Goal: Book appointment/travel/reservation

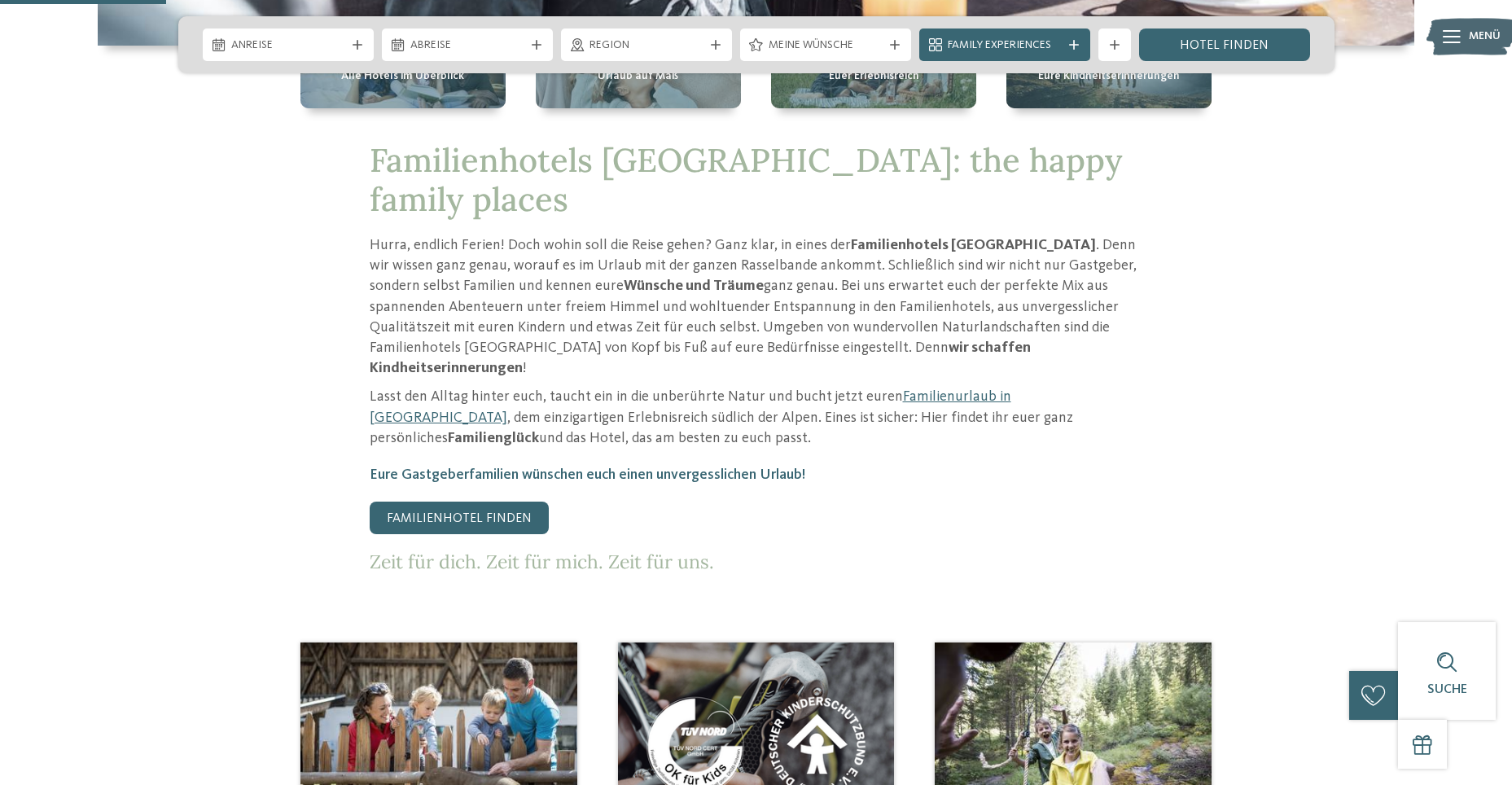
scroll to position [896, 0]
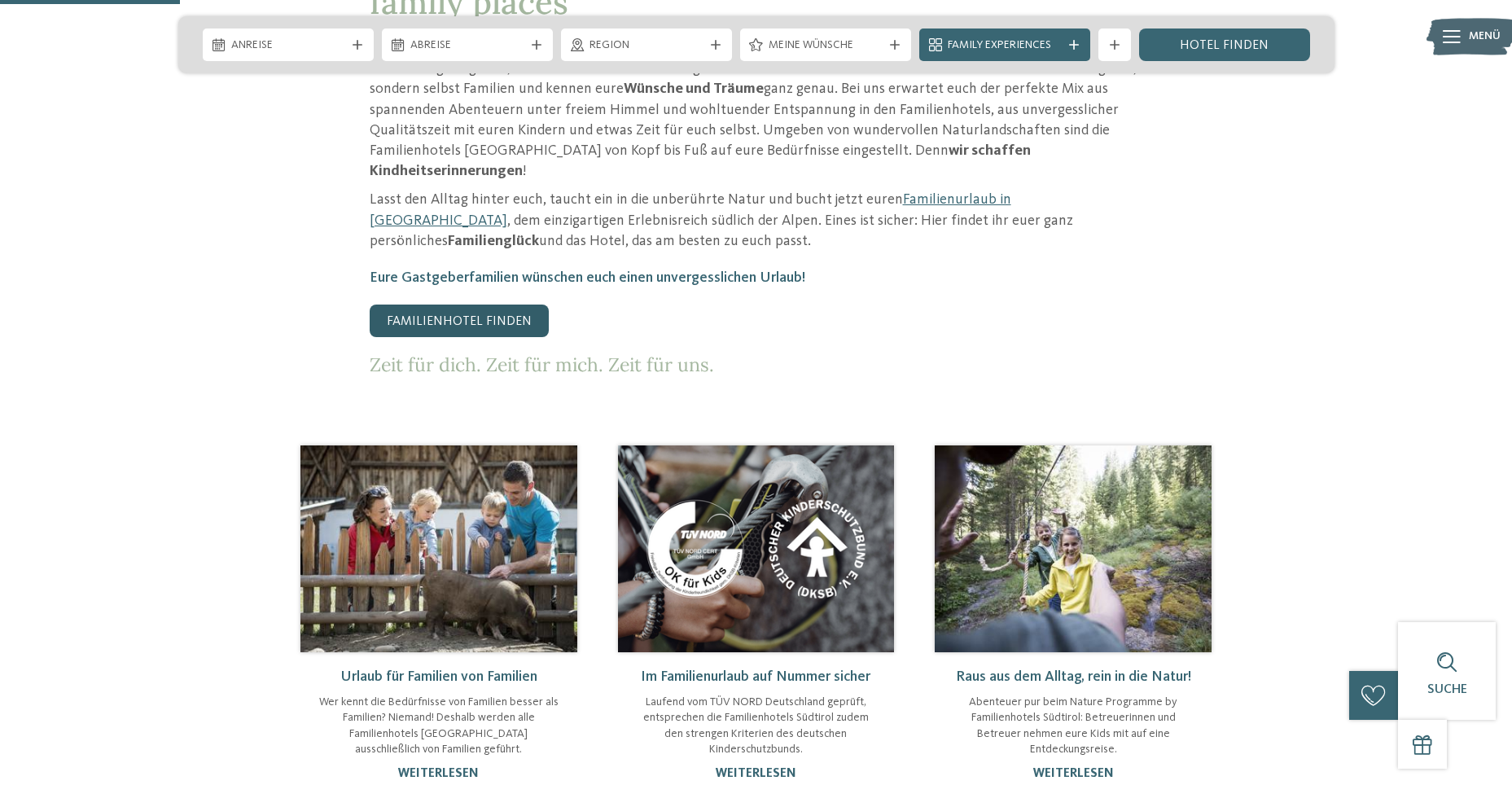
click at [442, 305] on link "Familienhotel finden" at bounding box center [459, 322] width 179 height 33
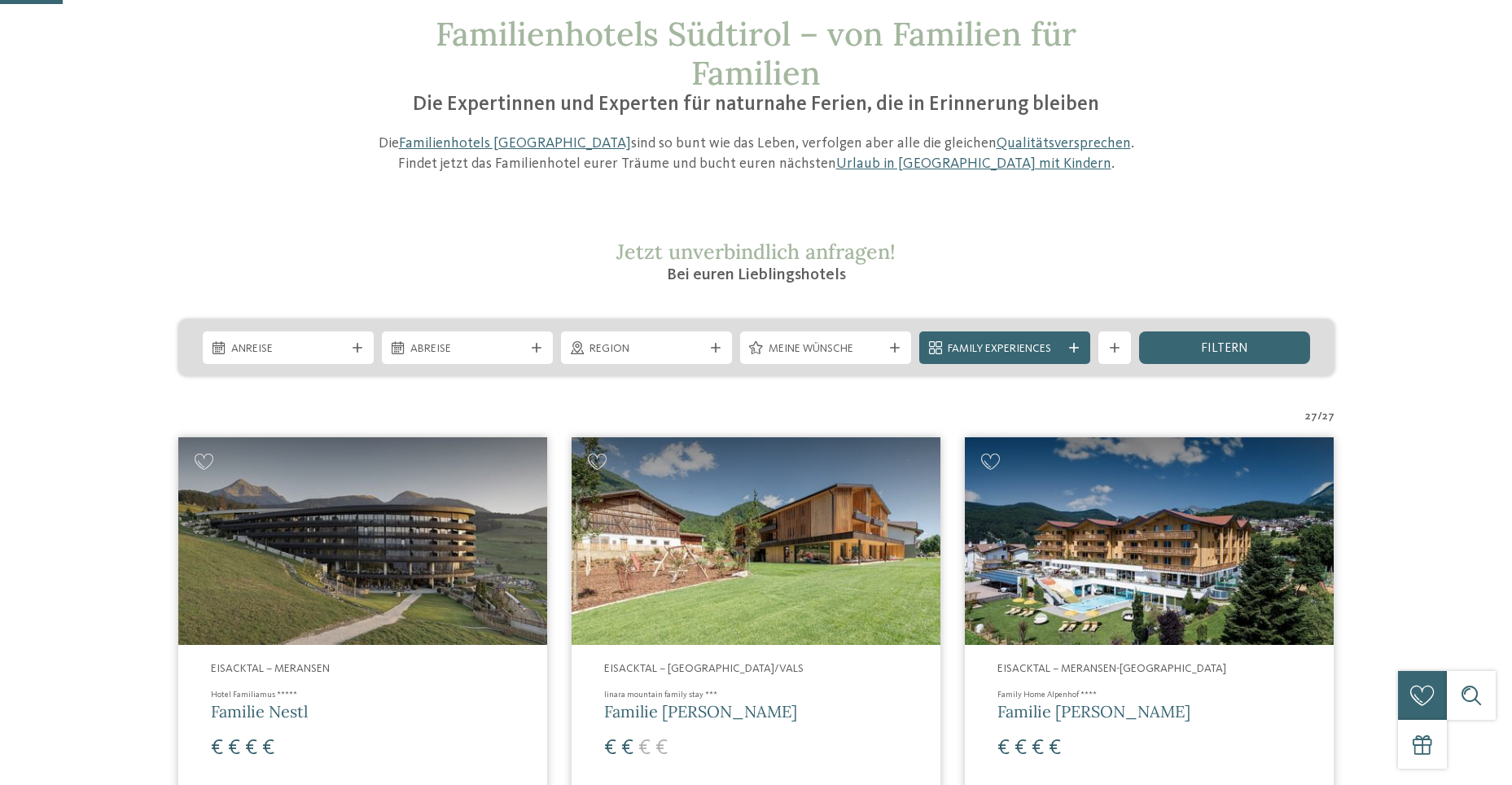
scroll to position [245, 0]
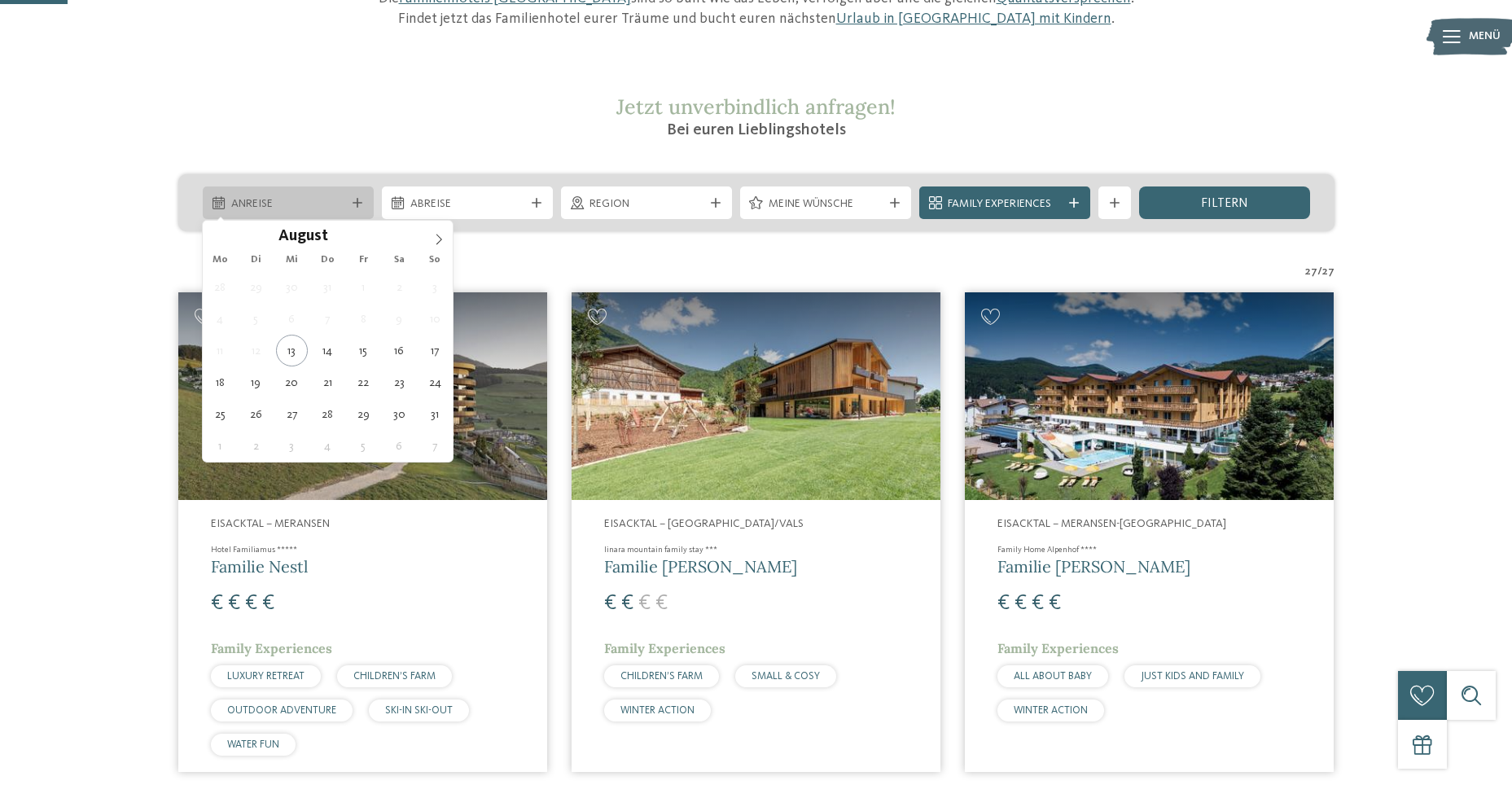
click at [348, 195] on div "Anreise" at bounding box center [288, 203] width 122 height 17
type div "25.08.2025"
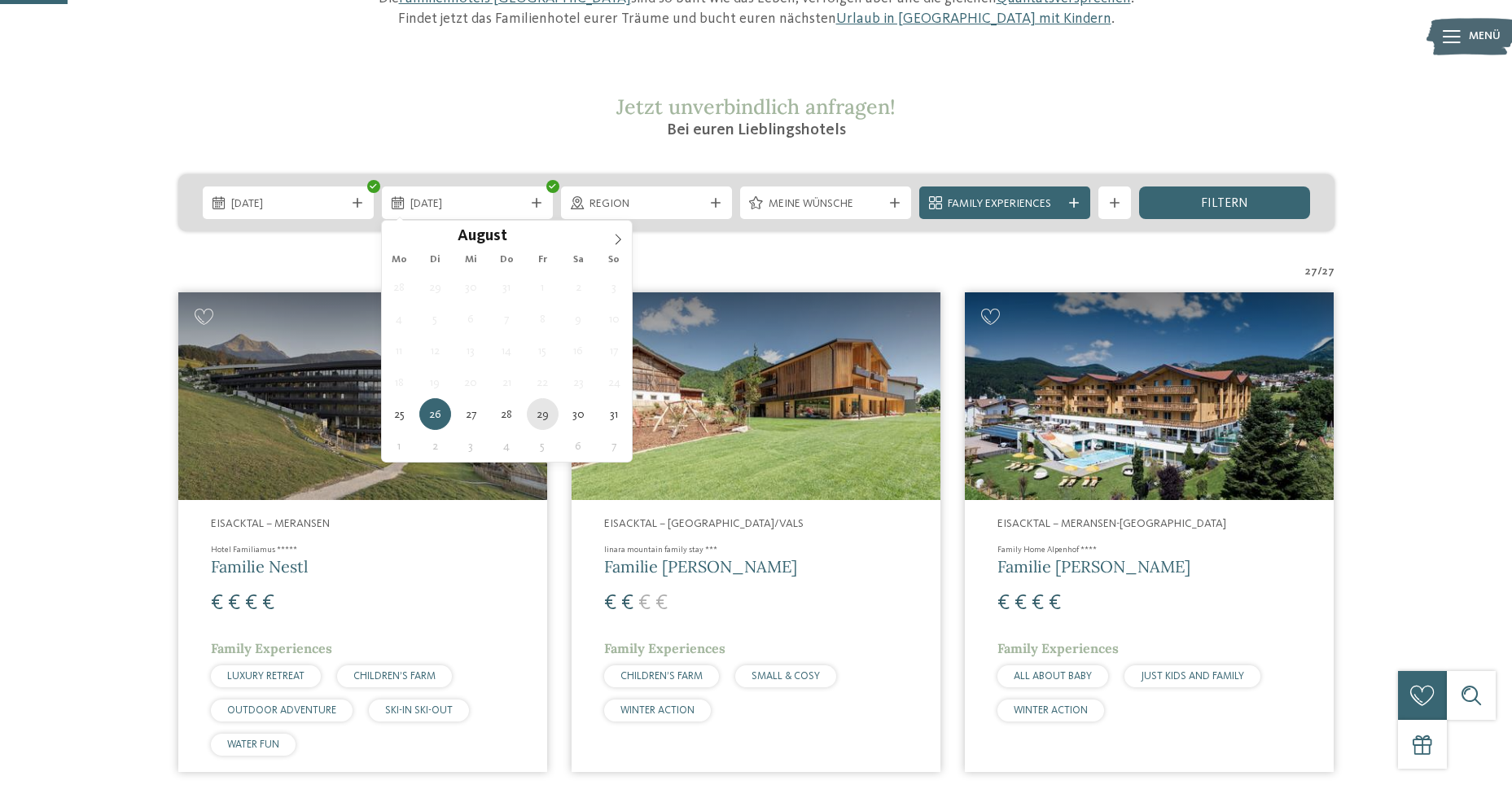
type div "29.08.2025"
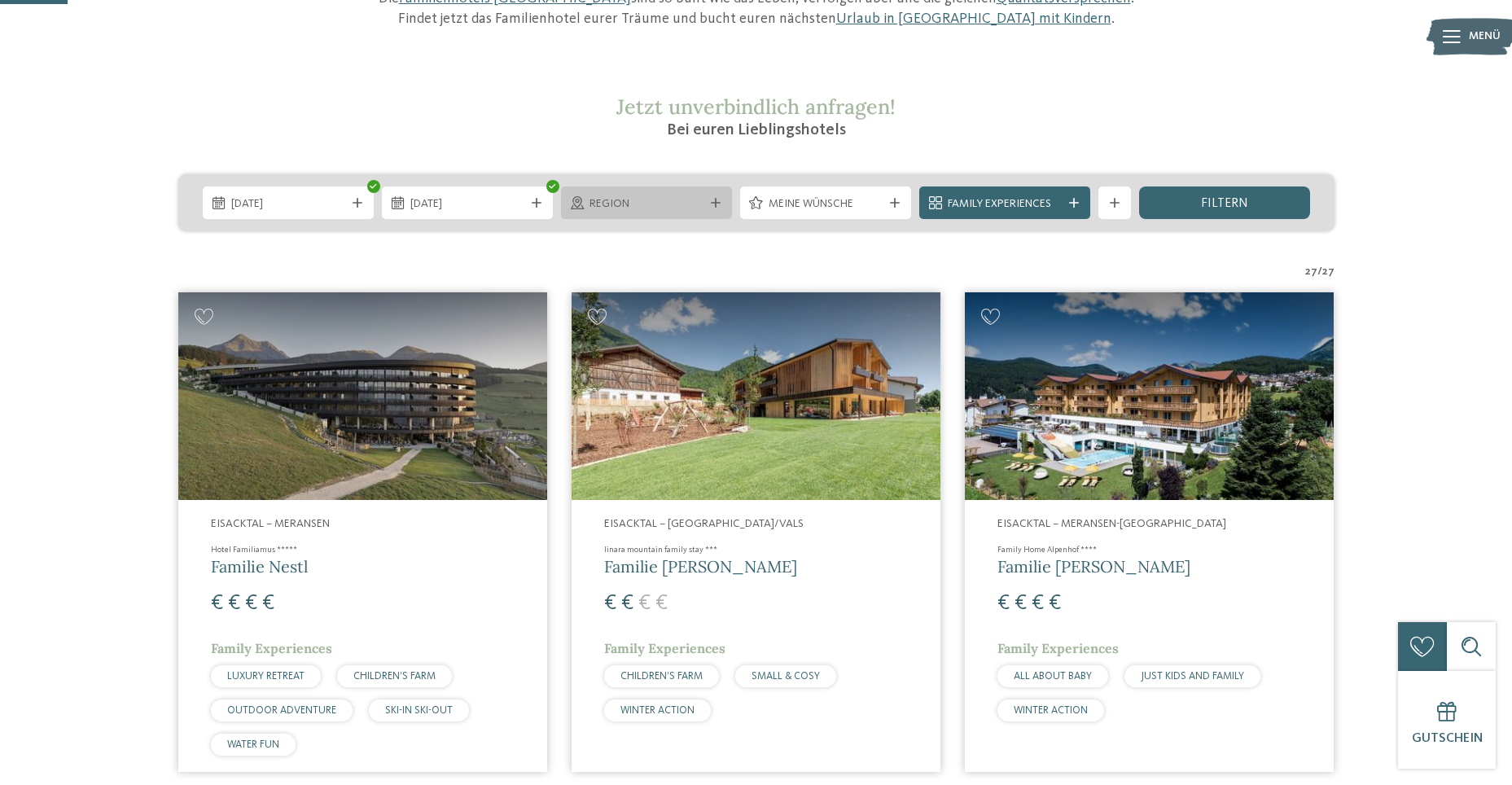
click at [721, 207] on div at bounding box center [716, 203] width 17 height 10
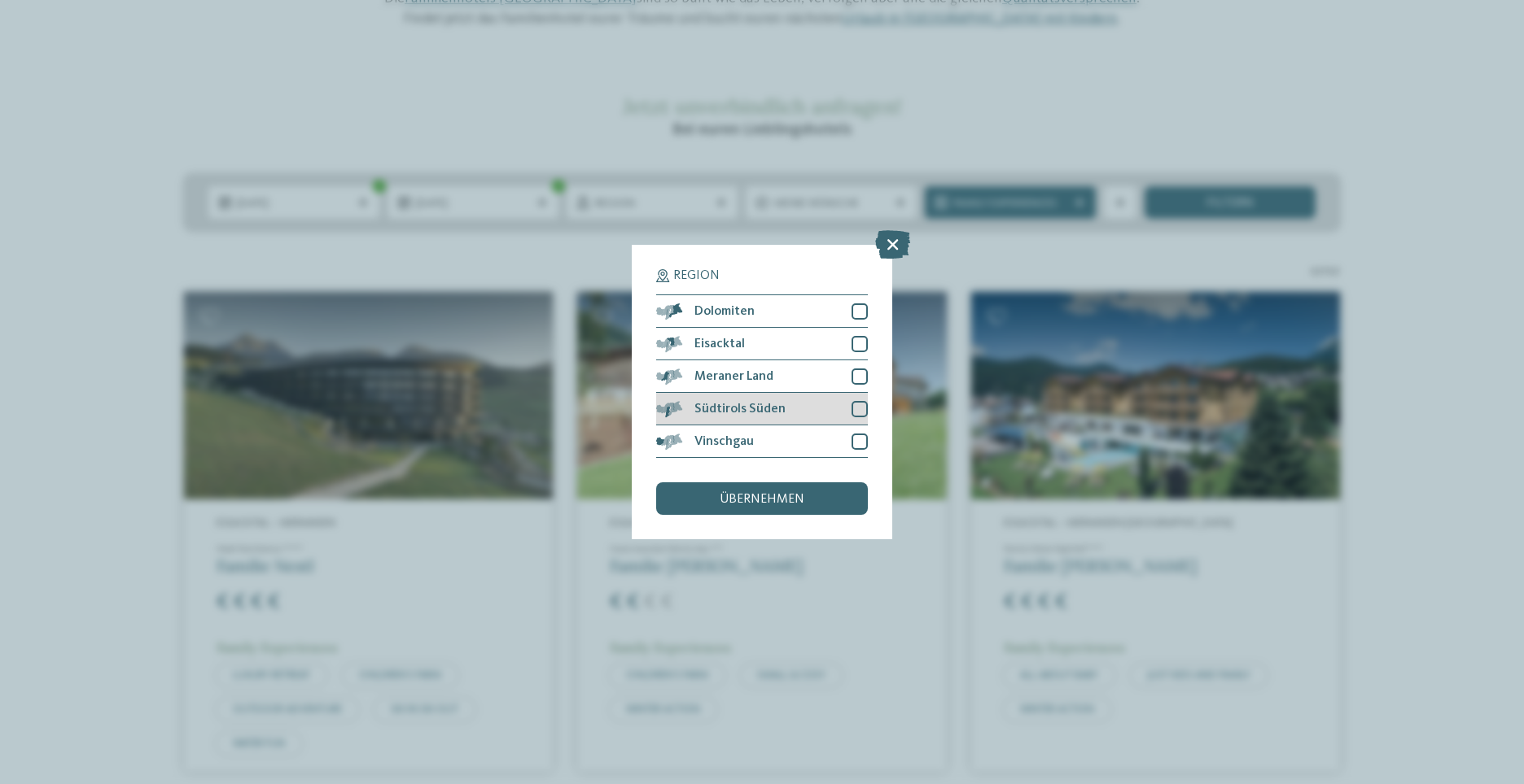
click at [855, 407] on div at bounding box center [859, 408] width 17 height 16
click at [860, 381] on div at bounding box center [859, 376] width 17 height 16
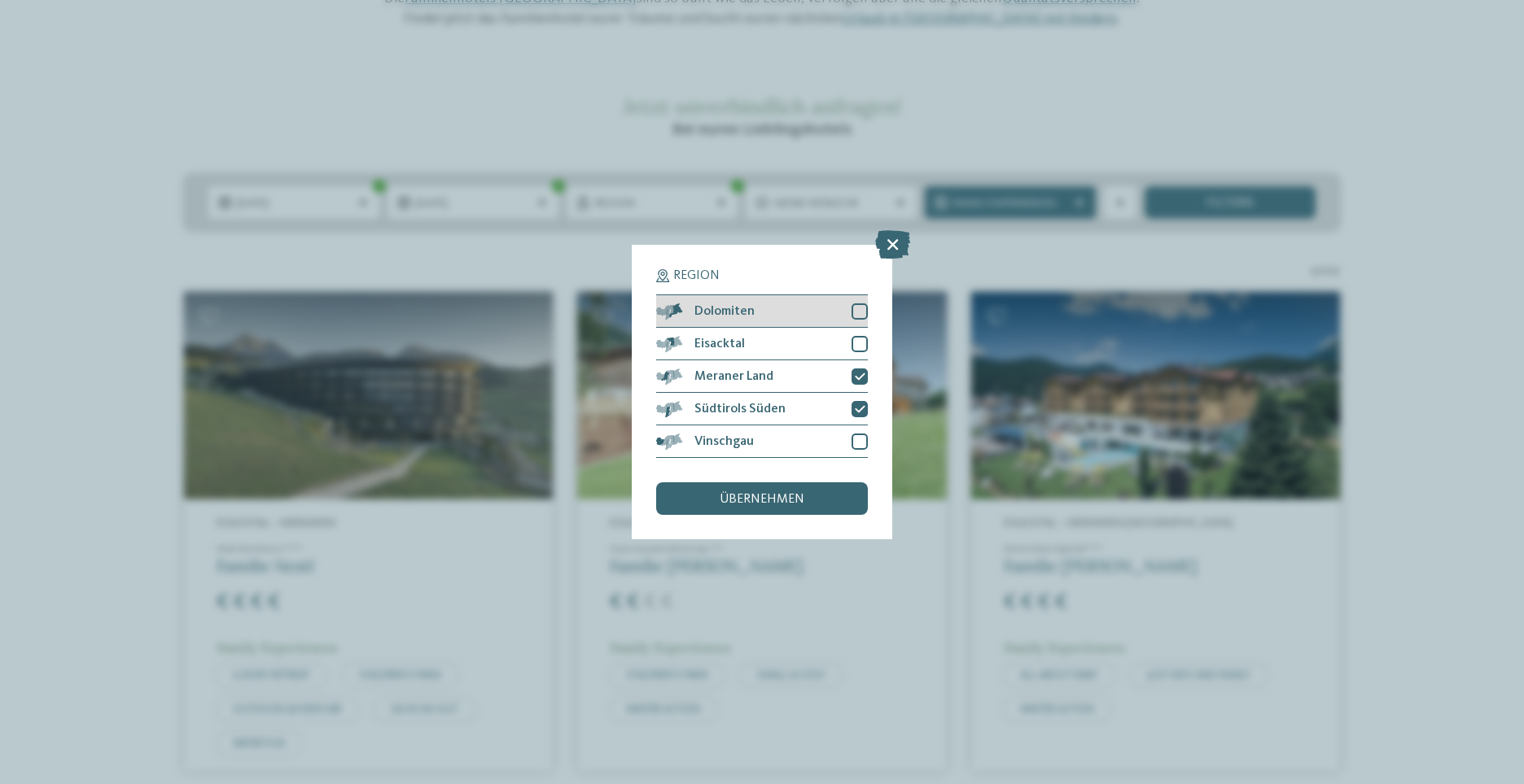
click at [859, 305] on div at bounding box center [859, 311] width 17 height 16
click at [813, 499] on div "übernehmen" at bounding box center [762, 499] width 212 height 33
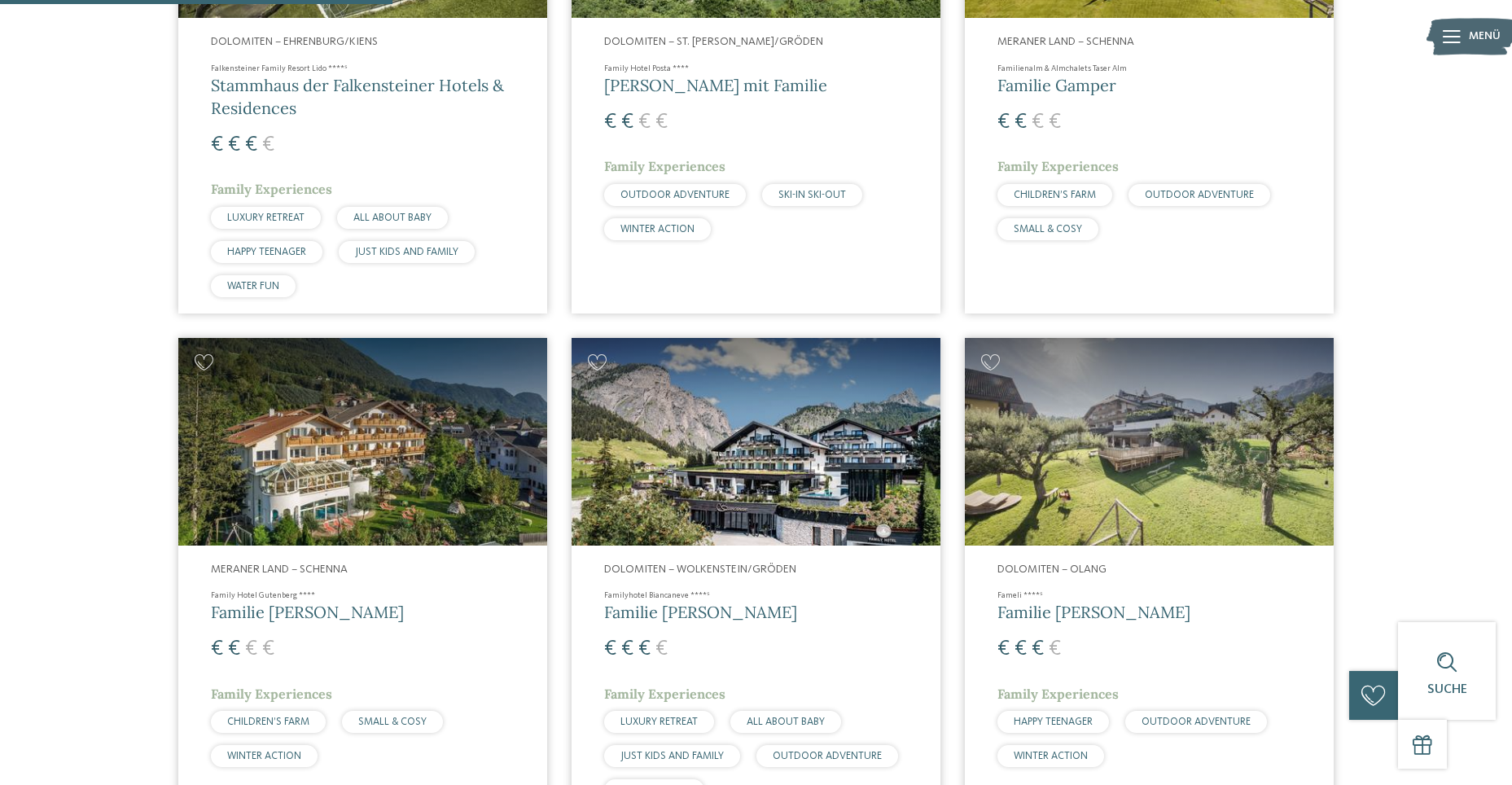
scroll to position [533, 0]
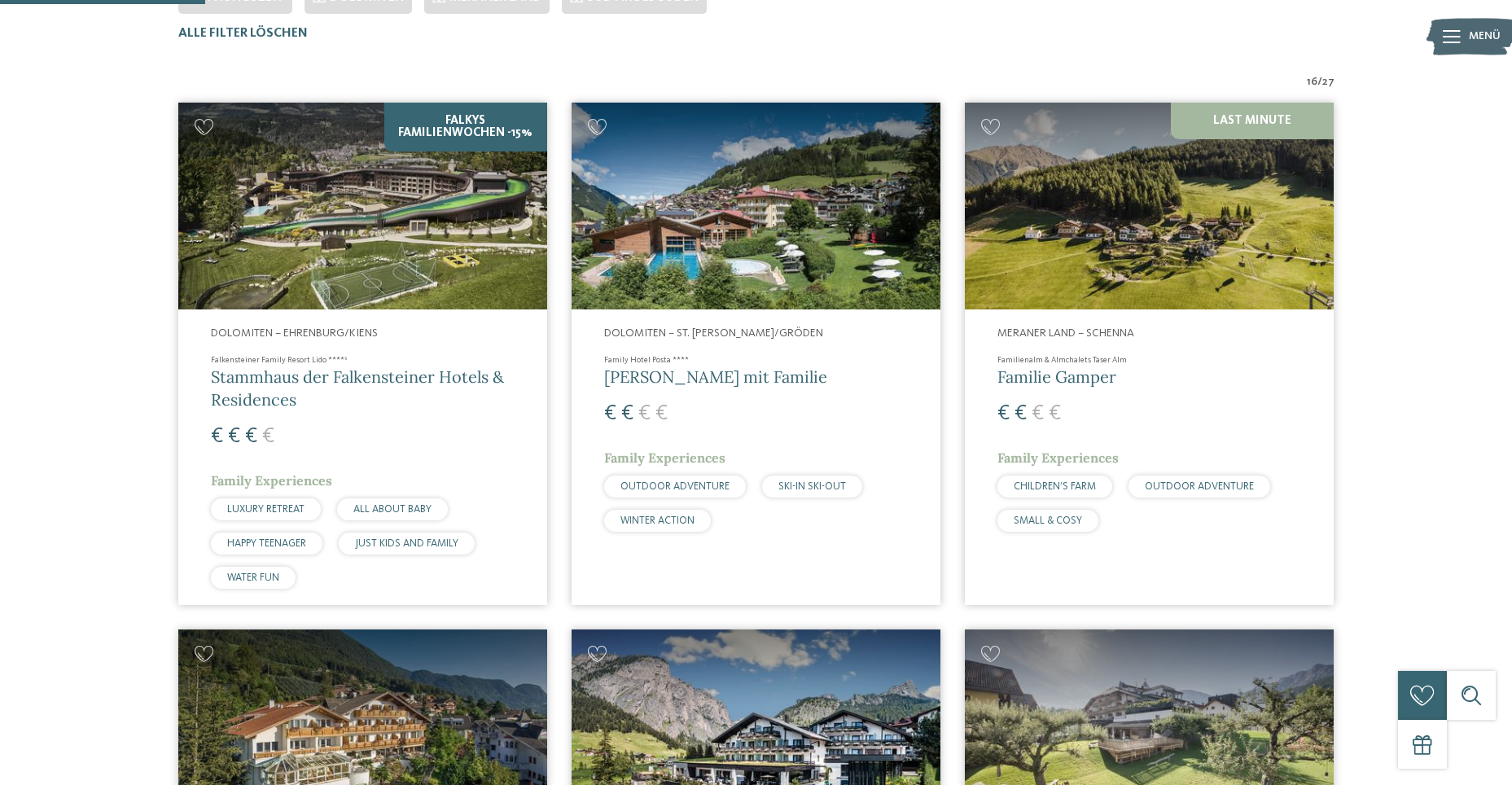
click at [266, 365] on h4 "Falkensteiner Family Resort Lido ****ˢ" at bounding box center [362, 360] width 304 height 12
